Goal: Task Accomplishment & Management: Manage account settings

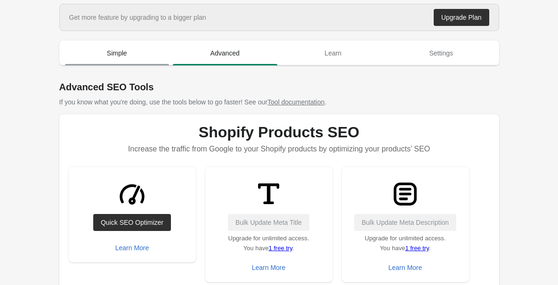
click at [148, 56] on span "Simple" at bounding box center [117, 53] width 104 height 17
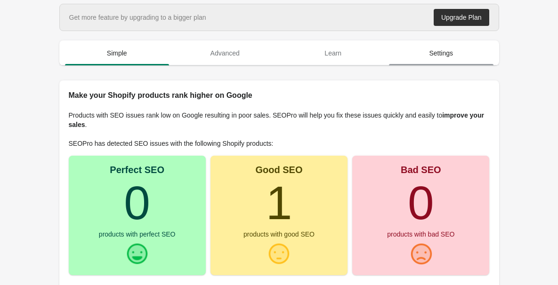
click at [421, 56] on span "Settings" at bounding box center [441, 53] width 104 height 17
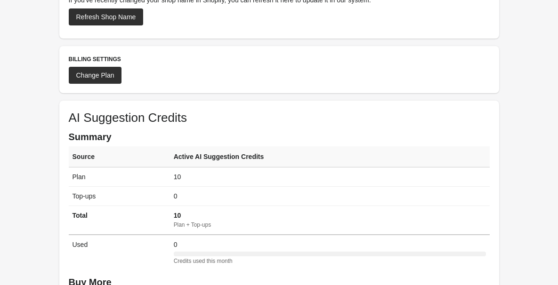
scroll to position [19, 0]
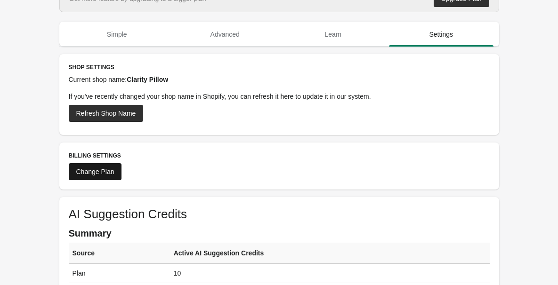
click at [100, 172] on div "Change Plan" at bounding box center [95, 172] width 38 height 8
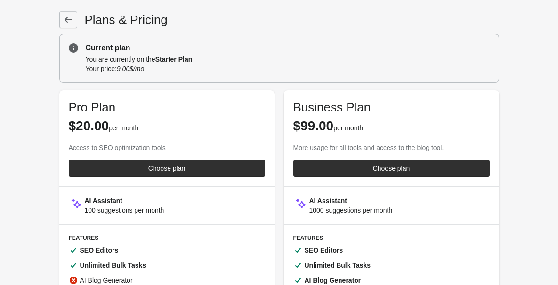
click at [72, 22] on icon at bounding box center [68, 19] width 9 height 9
click at [124, 63] on div "You are currently on the Starter Plan Your price: 9.00$/mo" at bounding box center [288, 64] width 404 height 21
click at [70, 20] on icon at bounding box center [68, 20] width 8 height 6
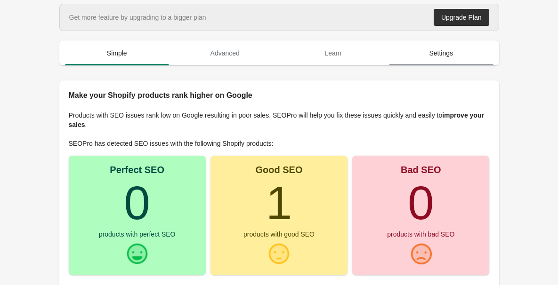
click at [425, 49] on span "Settings" at bounding box center [441, 53] width 104 height 17
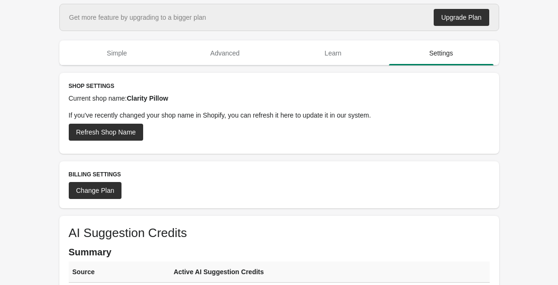
click at [492, 89] on div "Shop Settings Current shop name: Clarity Pillow If you've recently changed your…" at bounding box center [279, 113] width 440 height 81
click at [368, 99] on p "Current shop name: Clarity Pillow" at bounding box center [279, 98] width 421 height 9
click at [131, 54] on span "Simple" at bounding box center [117, 53] width 104 height 17
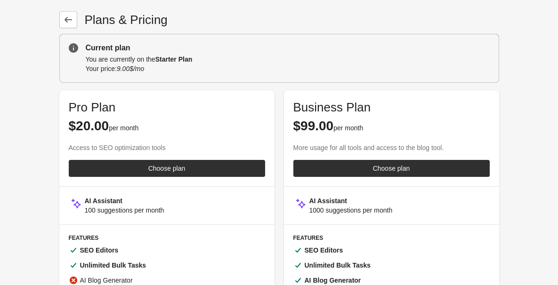
click at [161, 66] on div "You are currently on the Starter Plan Your price: 9.00$/mo" at bounding box center [288, 64] width 404 height 21
drag, startPoint x: 139, startPoint y: 67, endPoint x: 145, endPoint y: 67, distance: 6.1
click at [144, 67] on icon "9.00$/mo" at bounding box center [130, 69] width 27 height 8
click at [70, 14] on link at bounding box center [68, 19] width 18 height 17
